Goal: Task Accomplishment & Management: Manage account settings

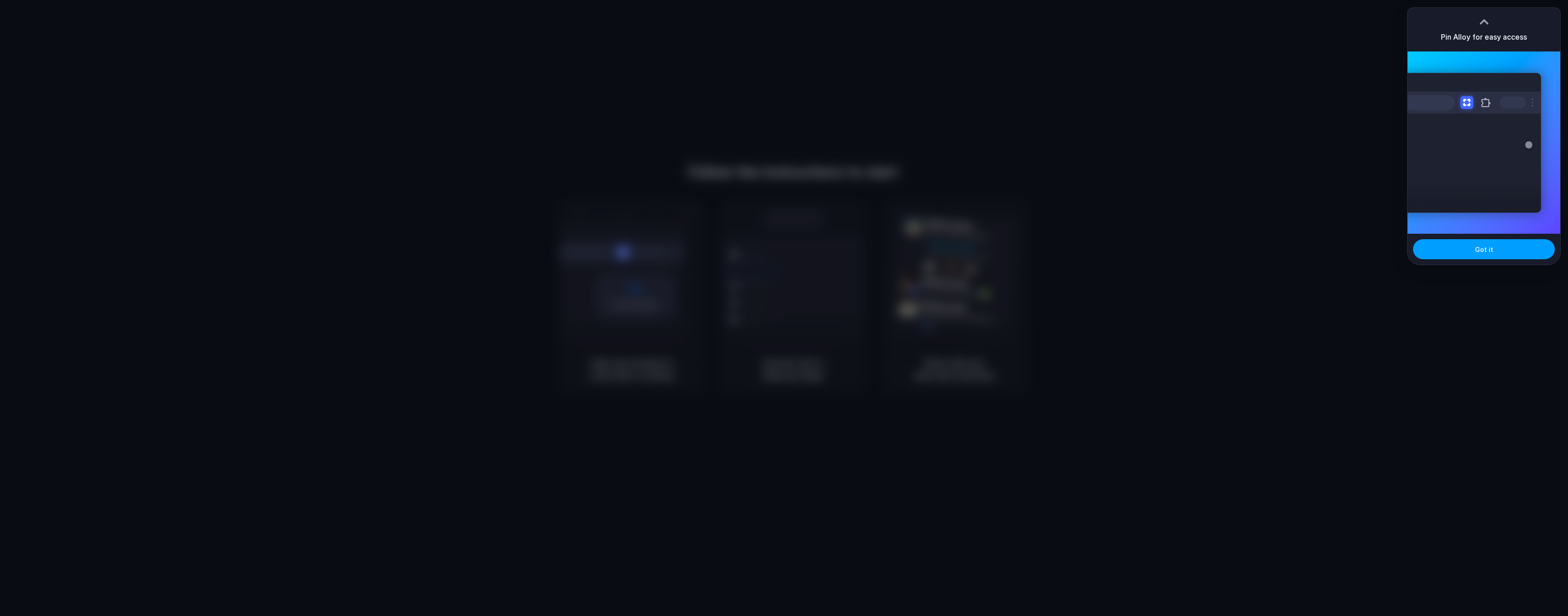
click at [1441, 250] on button "Got it" at bounding box center [1484, 249] width 142 height 20
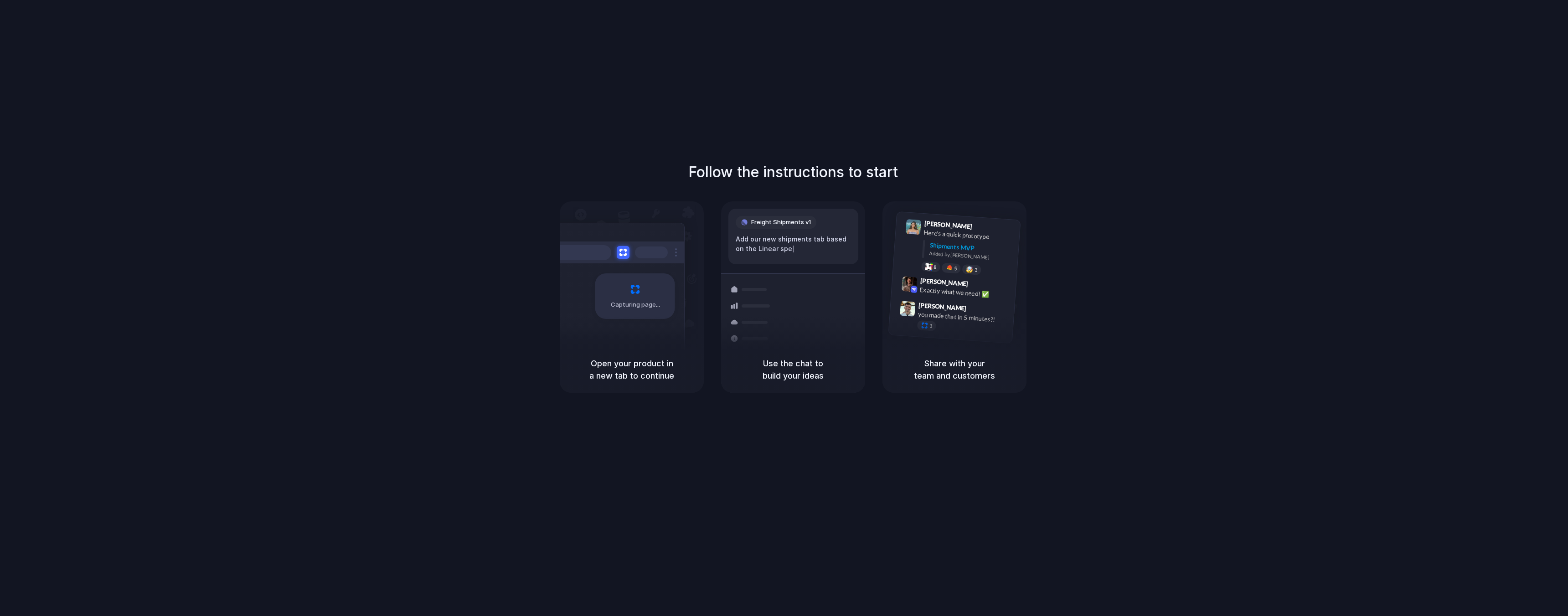
click at [1013, 81] on div "Follow the instructions to start Capturing page Open your product in a new tab …" at bounding box center [793, 317] width 1586 height 634
click at [784, 308] on div at bounding box center [784, 308] width 0 height 0
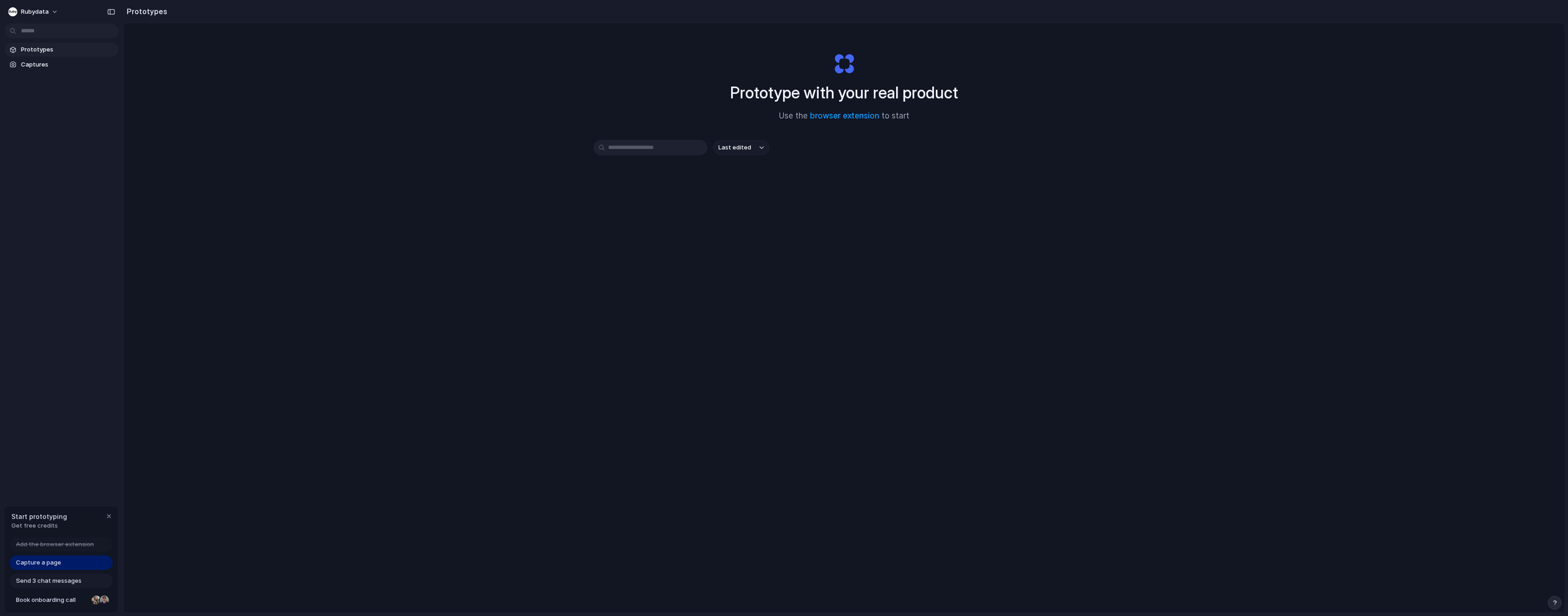
click at [96, 566] on div "Capture a page" at bounding box center [61, 562] width 103 height 15
click at [48, 12] on button "rubydata" at bounding box center [34, 12] width 59 height 15
click at [54, 33] on li "Settings" at bounding box center [44, 33] width 76 height 15
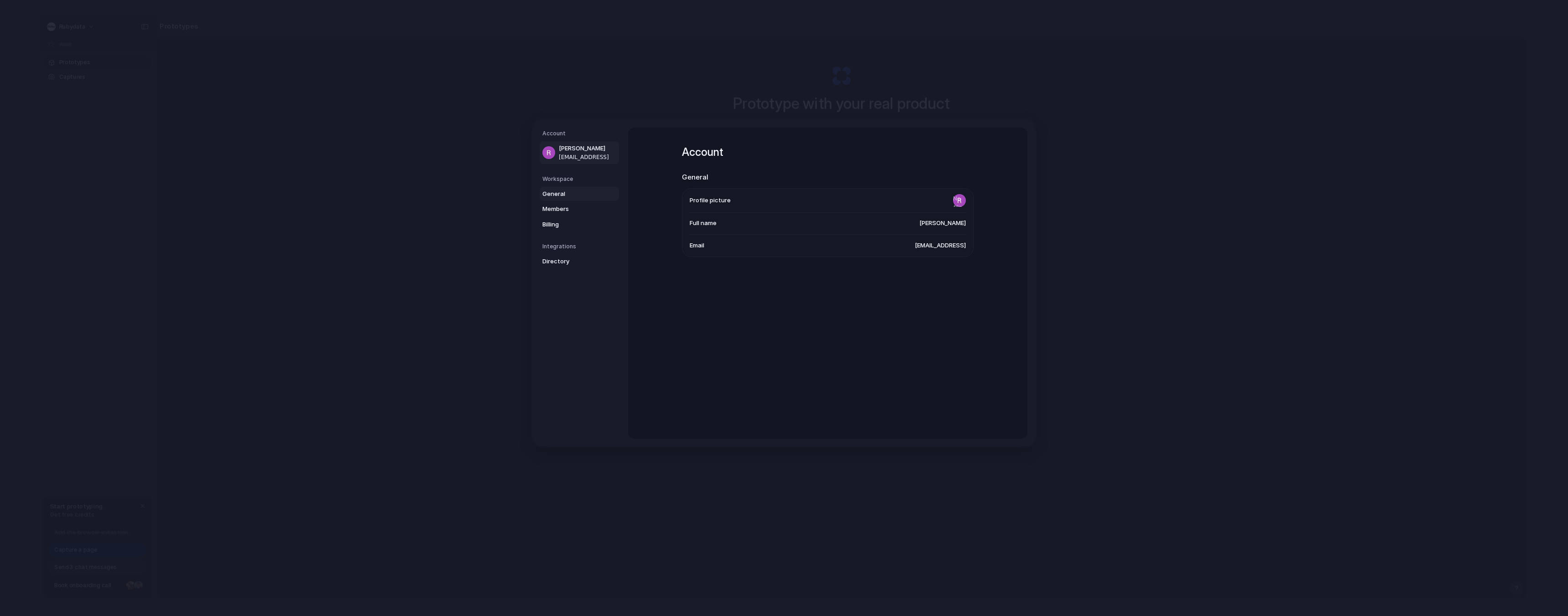
click at [555, 191] on span "General" at bounding box center [572, 193] width 59 height 9
click at [564, 209] on span "Members" at bounding box center [572, 209] width 59 height 9
click at [558, 220] on span "Billing" at bounding box center [572, 224] width 59 height 9
click at [564, 258] on span "Directory" at bounding box center [572, 261] width 59 height 9
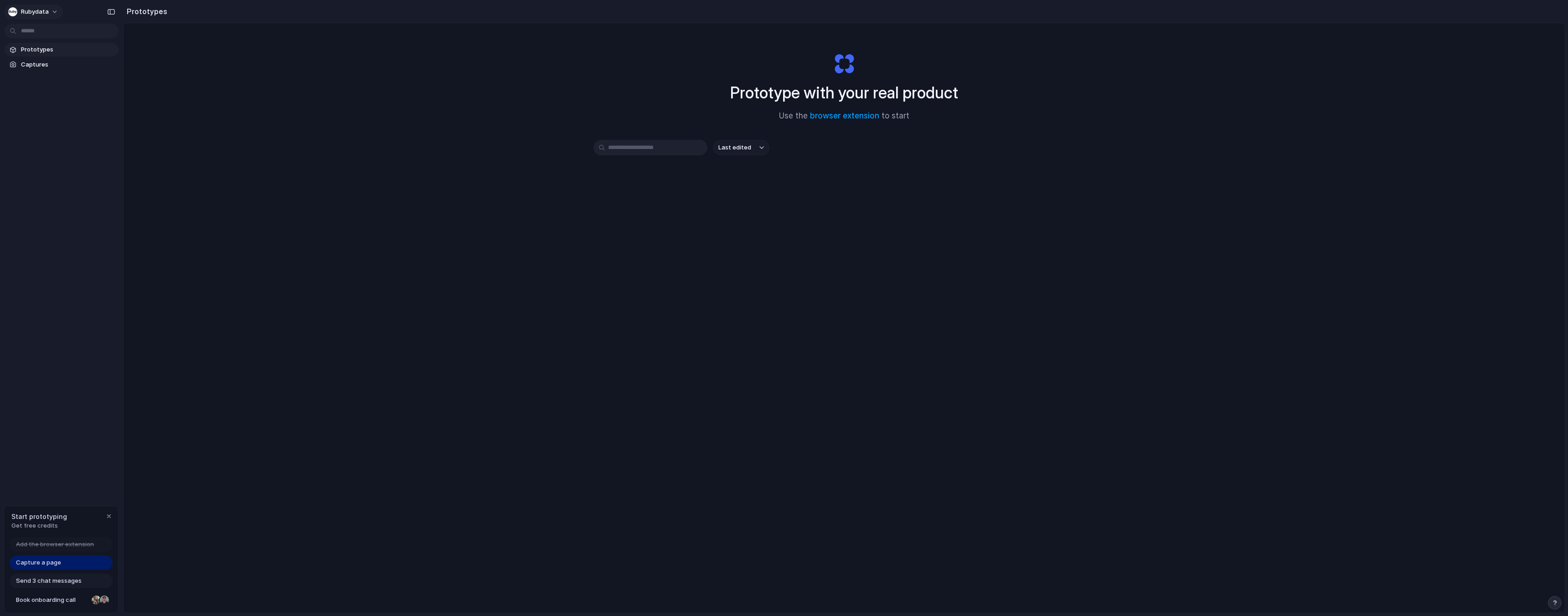
click at [50, 11] on button "rubydata" at bounding box center [34, 12] width 59 height 15
click at [48, 35] on li "Settings" at bounding box center [44, 33] width 76 height 15
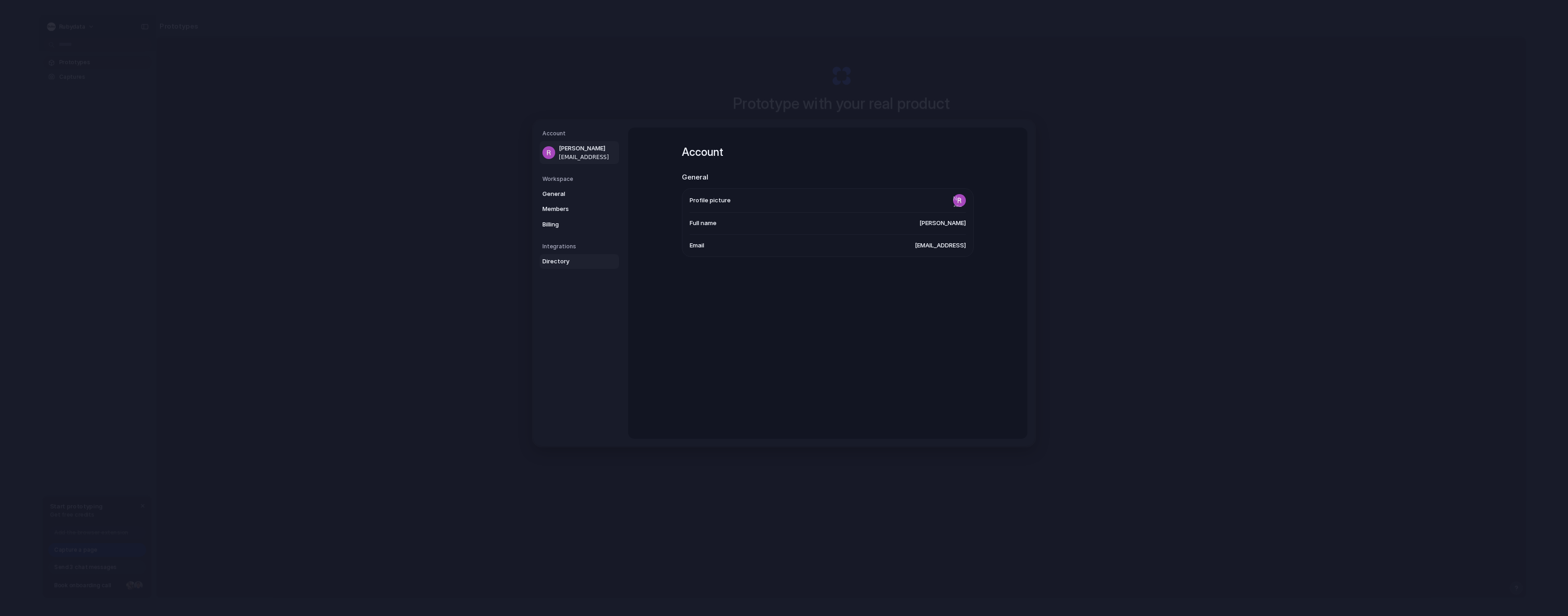
click at [555, 258] on span "Directory" at bounding box center [572, 261] width 59 height 9
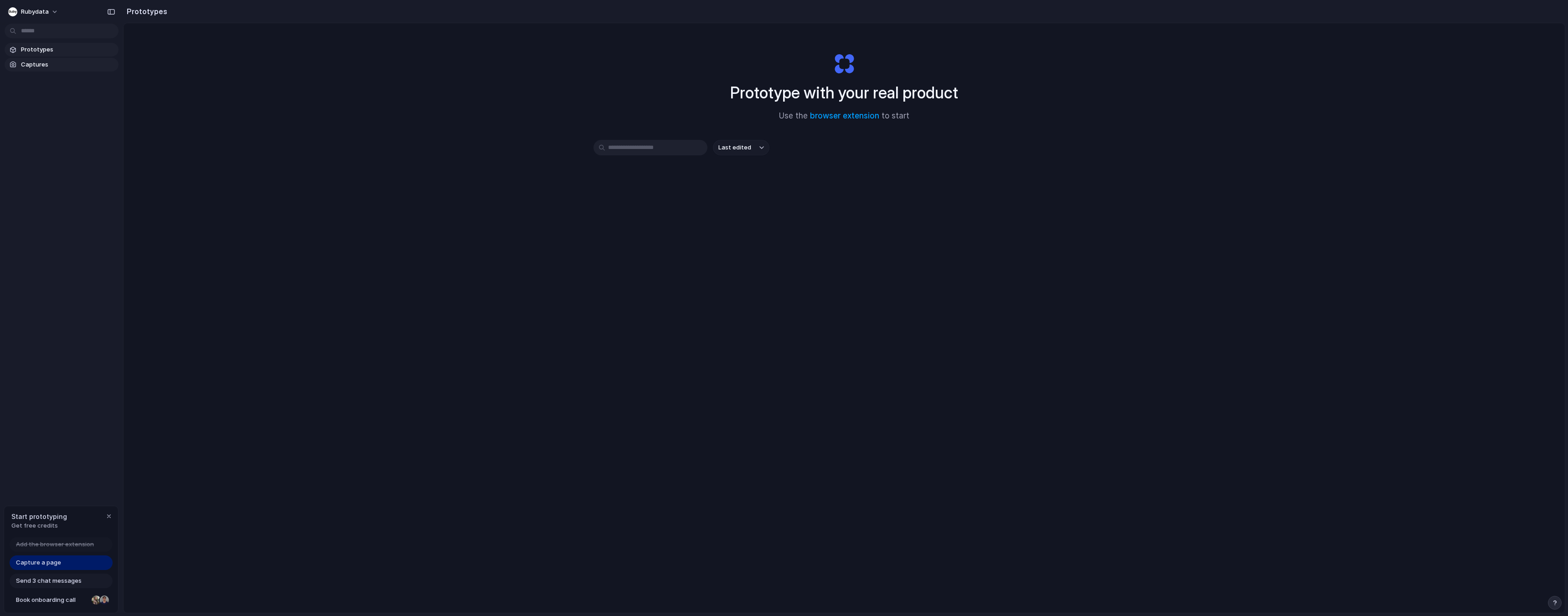
click at [40, 63] on span "Captures" at bounding box center [68, 64] width 94 height 9
